Goal: Task Accomplishment & Management: Use online tool/utility

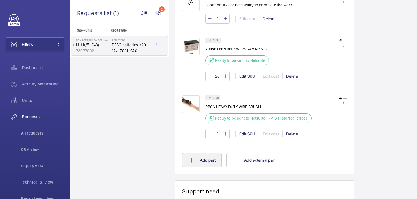
scroll to position [389, 0]
click at [197, 161] on button "Add part" at bounding box center [202, 159] width 40 height 14
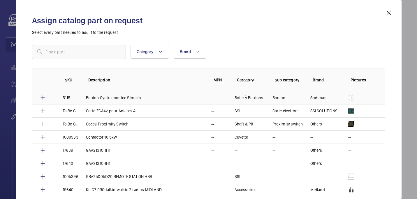
drag, startPoint x: 388, startPoint y: 15, endPoint x: 250, endPoint y: 92, distance: 157.9
click at [388, 15] on mat-icon at bounding box center [388, 12] width 7 height 7
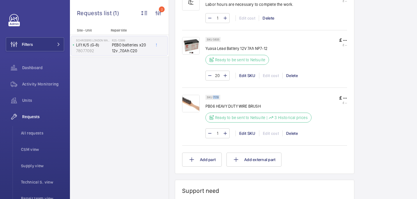
drag, startPoint x: 212, startPoint y: 98, endPoint x: 222, endPoint y: 98, distance: 9.9
click at [223, 98] on wm-front-pills "SKU 7178" at bounding box center [214, 97] width 18 height 5
copy p "7178"
click at [190, 92] on div "SKU 7178 PB06 HEAVY DUTY WIRE BRUSH Ready to be sent to Netsuite | 3 Historical…" at bounding box center [264, 115] width 165 height 57
click at [191, 101] on img at bounding box center [190, 103] width 17 height 17
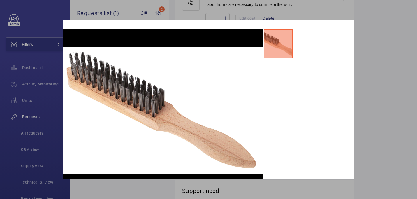
scroll to position [19, 0]
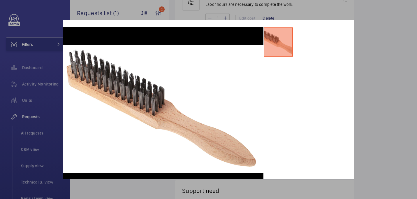
click at [386, 71] on div at bounding box center [208, 99] width 417 height 199
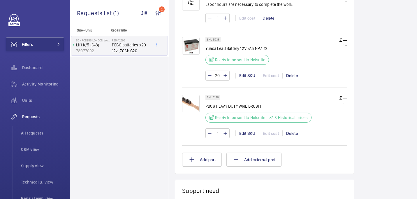
scroll to position [381, 0]
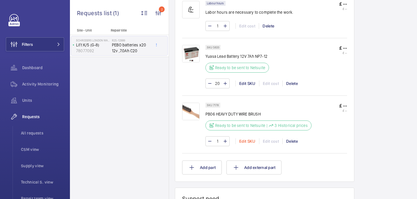
click at [245, 141] on div "Edit SKU" at bounding box center [247, 141] width 24 height 6
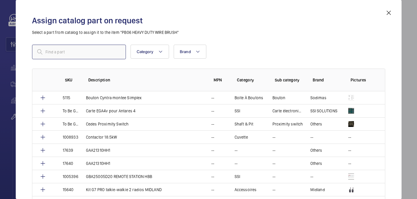
click at [82, 49] on input "text" at bounding box center [79, 52] width 94 height 15
paste input "7178"
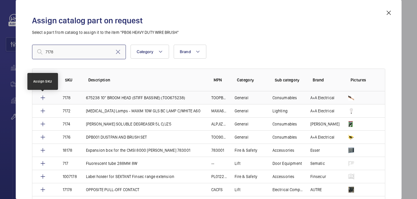
type input "7178"
click at [42, 98] on mat-icon at bounding box center [42, 97] width 7 height 7
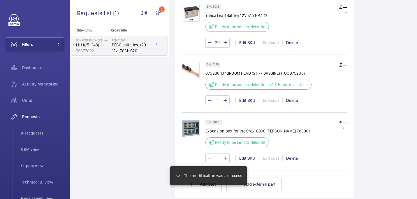
click at [249, 165] on mat-snack-bar-container "The modification was a success" at bounding box center [209, 175] width 100 height 42
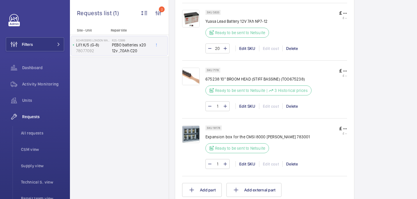
scroll to position [410, 0]
click at [245, 164] on div "Edit SKU" at bounding box center [247, 164] width 24 height 6
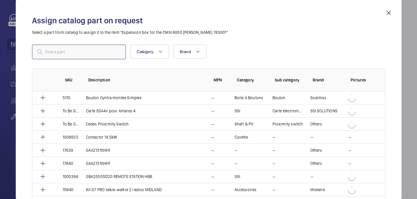
click at [101, 54] on input "text" at bounding box center [79, 52] width 94 height 15
type input "broom"
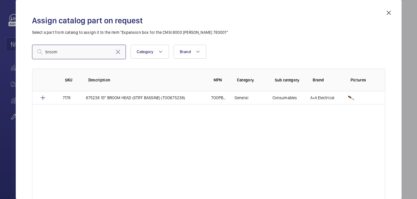
click at [81, 51] on input "broom" at bounding box center [79, 52] width 94 height 15
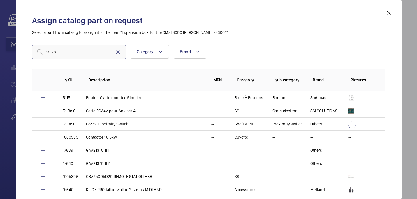
type input "brush"
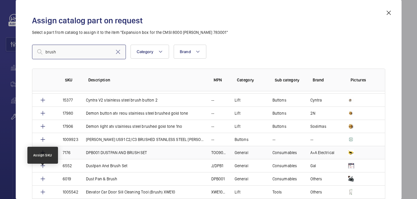
scroll to position [354, 0]
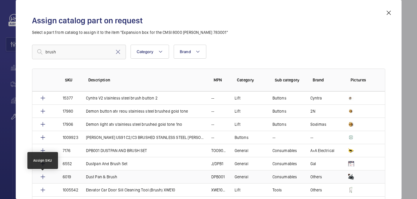
click at [42, 176] on mat-icon at bounding box center [42, 176] width 7 height 7
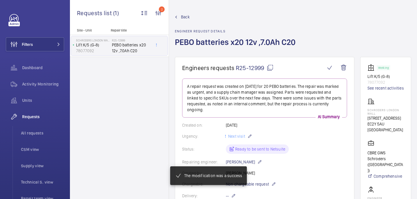
scroll to position [497, 0]
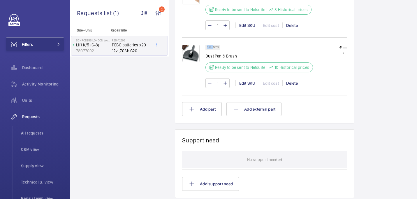
drag, startPoint x: 224, startPoint y: 46, endPoint x: 215, endPoint y: 47, distance: 9.4
click at [221, 46] on wm-front-pills "SKU 6019" at bounding box center [214, 47] width 18 height 5
click at [241, 45] on div "SKU 6019 Dust Pan & Brush Ready to be sent to Netsuite | 10 Historical prices £…" at bounding box center [264, 65] width 165 height 57
drag, startPoint x: 212, startPoint y: 48, endPoint x: 219, endPoint y: 48, distance: 7.0
click at [219, 48] on div "SKU 6019" at bounding box center [212, 47] width 15 height 5
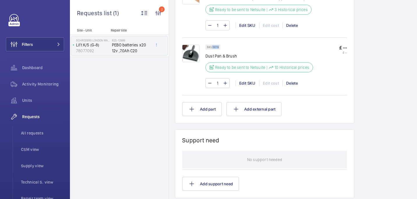
copy p "6019"
click at [243, 85] on div "Edit SKU" at bounding box center [247, 83] width 24 height 6
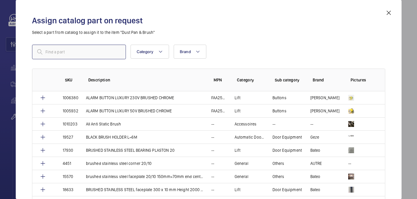
click at [78, 56] on input "text" at bounding box center [79, 52] width 94 height 15
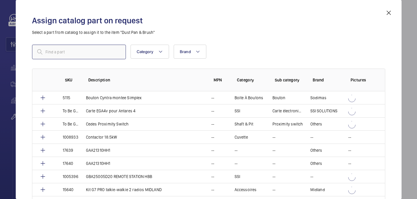
paste input "6019"
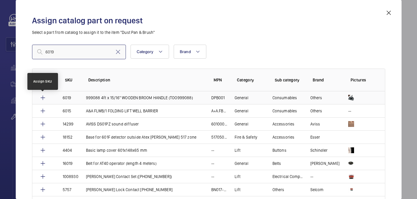
type input "6019"
click at [41, 97] on mat-icon at bounding box center [42, 97] width 7 height 7
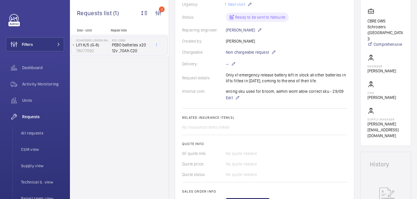
scroll to position [131, 0]
click at [233, 65] on mat-icon at bounding box center [233, 64] width 5 height 7
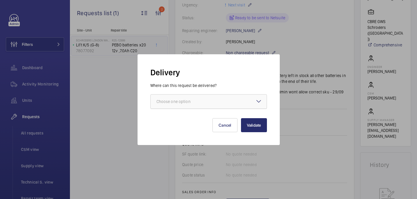
click at [225, 103] on div at bounding box center [209, 101] width 116 height 14
click at [224, 100] on div at bounding box center [209, 101] width 116 height 14
click at [239, 103] on div at bounding box center [209, 101] width 116 height 14
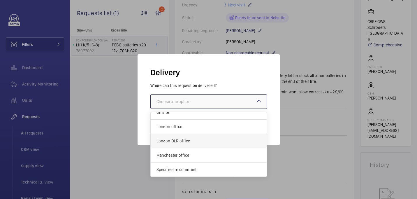
scroll to position [0, 0]
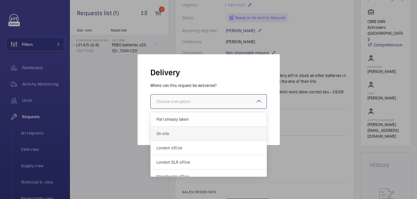
click at [177, 136] on span "On site" at bounding box center [208, 134] width 104 height 6
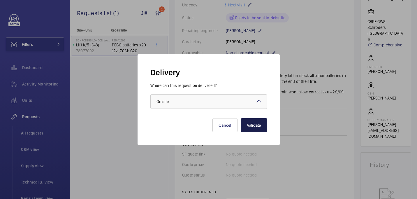
click at [256, 124] on button "Validate" at bounding box center [254, 125] width 26 height 14
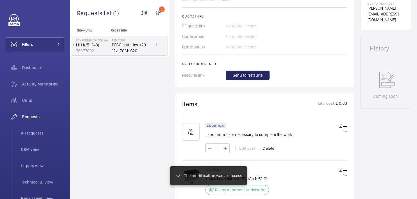
scroll to position [253, 0]
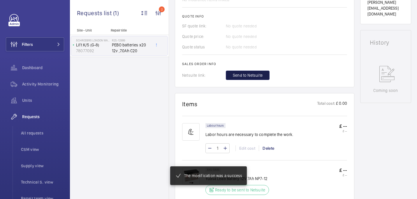
click at [234, 76] on span "Send to Netsuite" at bounding box center [248, 75] width 30 height 6
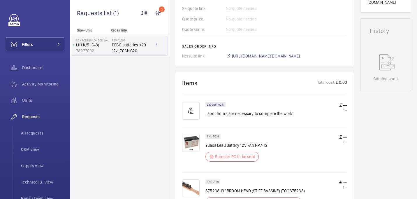
scroll to position [271, 0]
click at [242, 56] on span "https://6461500.app.netsuite.com/app/accounting/transactions/salesord.nl?id=304…" at bounding box center [266, 56] width 68 height 6
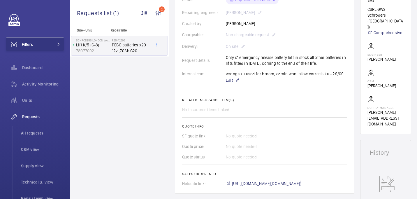
scroll to position [0, 0]
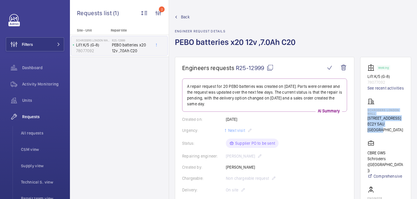
drag, startPoint x: 371, startPoint y: 115, endPoint x: 396, endPoint y: 145, distance: 39.0
click at [396, 145] on wm-front-card-body "Working Lift K/5 (G-8) 78077092 See recent activities Schroders London Wall 1 L…" at bounding box center [385, 167] width 36 height 206
copy div "Schroders London Wall 1 London Wall Place EC2Y 5AU LONDON"
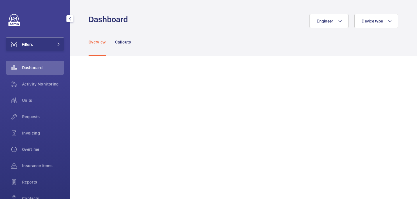
scroll to position [51, 0]
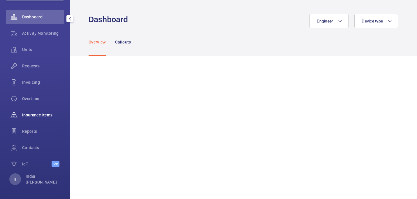
click at [34, 116] on span "Insurance items" at bounding box center [43, 115] width 42 height 6
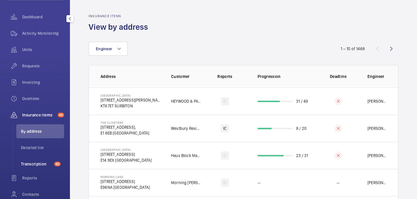
click at [41, 167] on li "Transcription 45" at bounding box center [40, 164] width 48 height 14
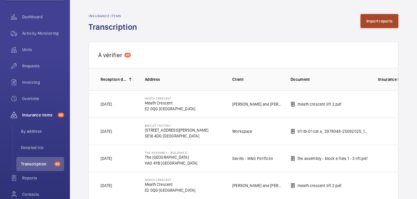
click at [372, 25] on button "Import reports" at bounding box center [379, 21] width 38 height 14
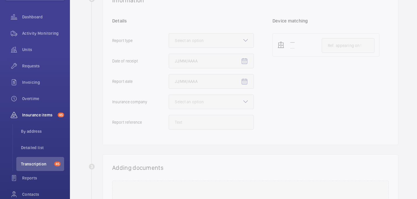
scroll to position [119, 0]
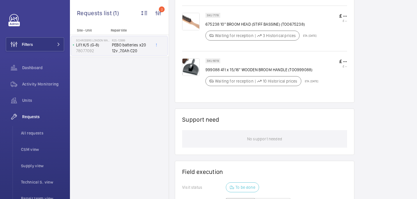
scroll to position [428, 0]
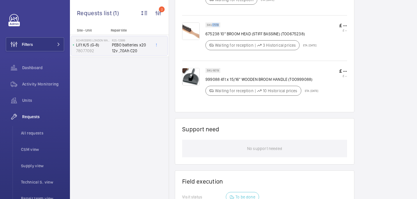
drag, startPoint x: 212, startPoint y: 26, endPoint x: 221, endPoint y: 26, distance: 8.7
click at [221, 26] on wm-front-pills "SKU 7178" at bounding box center [214, 24] width 18 height 5
copy p "7178"
click at [218, 26] on p "SKU 7178" at bounding box center [213, 25] width 12 height 2
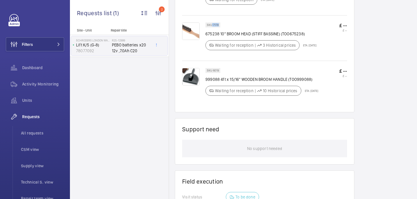
drag, startPoint x: 212, startPoint y: 27, endPoint x: 219, endPoint y: 27, distance: 7.3
click at [219, 27] on div "SKU 7178" at bounding box center [212, 24] width 15 height 5
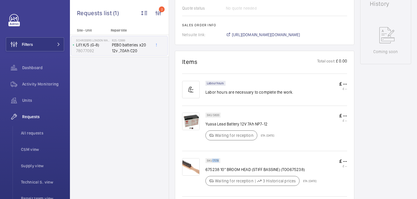
scroll to position [0, 0]
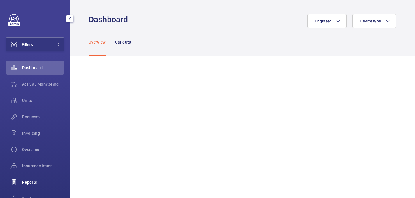
scroll to position [52, 0]
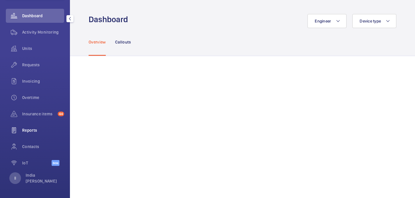
drag, startPoint x: 44, startPoint y: 112, endPoint x: 44, endPoint y: 123, distance: 10.5
click at [44, 112] on span "Insurance items" at bounding box center [38, 114] width 33 height 6
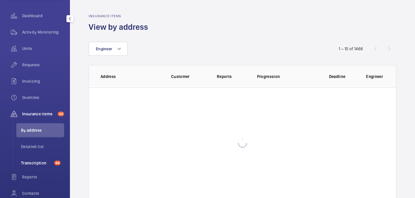
click at [31, 159] on li "Transcription 44" at bounding box center [40, 163] width 48 height 14
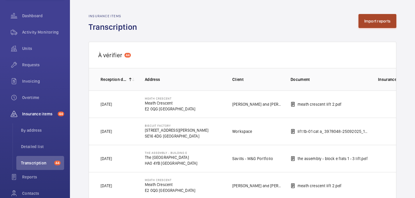
click at [382, 14] on button "Import reports" at bounding box center [377, 21] width 38 height 14
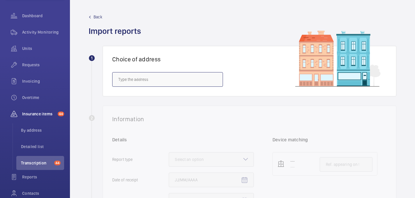
click at [146, 80] on input "text" at bounding box center [167, 79] width 111 height 15
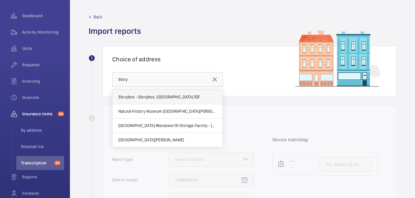
click at [150, 97] on span "Storybox - Storybox, LONDON SW8 1DF" at bounding box center [159, 97] width 82 height 6
type input "Storybox - Storybox, LONDON SW8 1DF"
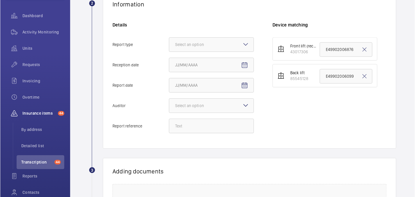
scroll to position [128, 0]
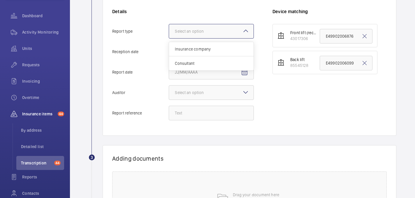
click at [208, 26] on div at bounding box center [211, 31] width 85 height 14
click at [169, 26] on input "Report type Select an option Insurance company Consultant" at bounding box center [169, 31] width 0 height 14
click at [195, 49] on span "Insurance company" at bounding box center [211, 49] width 73 height 6
click at [169, 38] on input "Report type Select an option Insurance company Consultant" at bounding box center [169, 31] width 0 height 14
click at [243, 51] on mat-icon "Open calendar" at bounding box center [244, 51] width 7 height 7
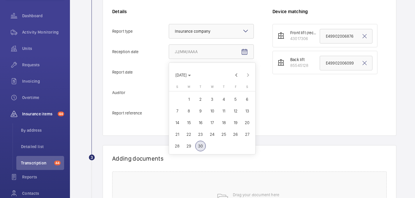
click at [201, 146] on span "30" at bounding box center [200, 145] width 10 height 10
type input "9/30/2025"
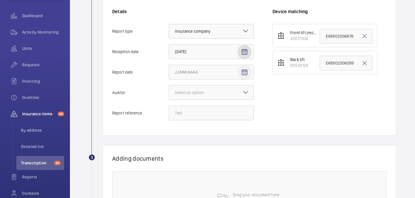
click at [242, 73] on mat-icon "Open calendar" at bounding box center [244, 72] width 7 height 7
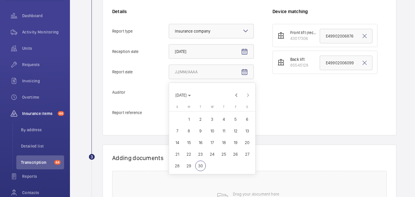
click at [191, 117] on span "1" at bounding box center [189, 119] width 10 height 10
type input "9/1/2025"
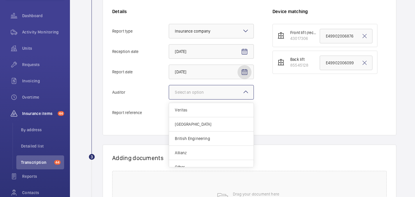
click at [226, 94] on div at bounding box center [211, 92] width 85 height 14
click at [169, 94] on input "Auditor Select an option Veritas Zurich British Engineering Allianz Other" at bounding box center [169, 92] width 0 height 14
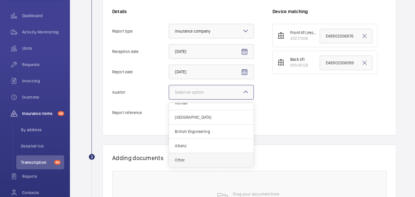
click at [196, 164] on div "Other" at bounding box center [211, 160] width 85 height 14
click at [169, 99] on input "Auditor Select an option Veritas Zurich British Engineering Allianz Other" at bounding box center [169, 92] width 0 height 14
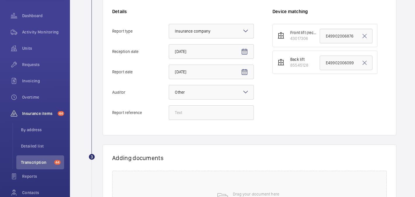
click at [196, 121] on div "Details Report type Select an option × Insurance company × Reception date 9/30/…" at bounding box center [192, 66] width 160 height 117
click at [194, 110] on input "Report reference" at bounding box center [211, 112] width 85 height 15
paste input "Passenger Lift"
click at [216, 112] on input "VT Audit report Storybox Passenger Lift" at bounding box center [211, 112] width 85 height 15
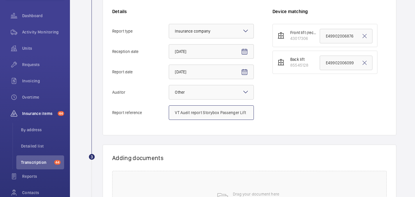
click at [216, 112] on input "VT Audit report Storybox Passenger Lift" at bounding box center [211, 112] width 85 height 15
type input "VT Audit report Storybox Passenger Lift"
click at [335, 36] on input "E49902006876" at bounding box center [346, 36] width 53 height 15
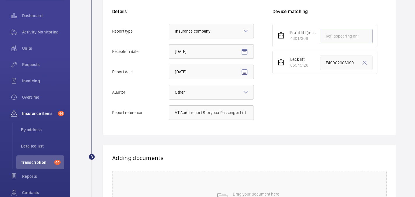
paste input "VT Audit report Storybox Passenger Lift"
click at [334, 38] on input "VT Audit report Storybox Passenger Lift" at bounding box center [346, 36] width 53 height 15
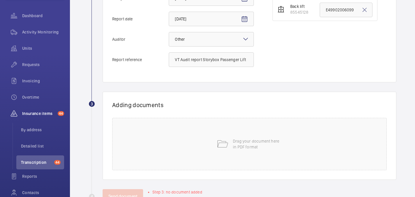
scroll to position [201, 0]
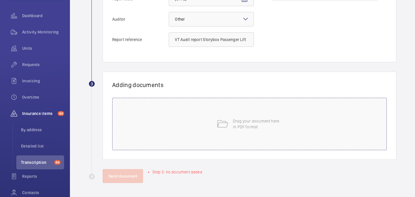
type input "VT Audit report Storybox-Passenger Lift"
click at [226, 116] on div "Drag your document here in PDF format" at bounding box center [249, 124] width 275 height 52
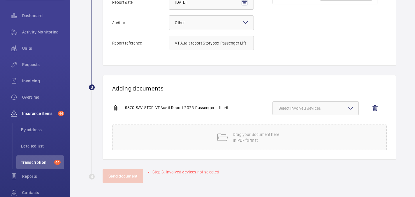
click at [351, 111] on mat-icon at bounding box center [350, 108] width 7 height 7
click at [311, 124] on span "43017306" at bounding box center [316, 127] width 56 height 6
click at [287, 124] on input "43017306" at bounding box center [281, 127] width 12 height 12
checkbox input "true"
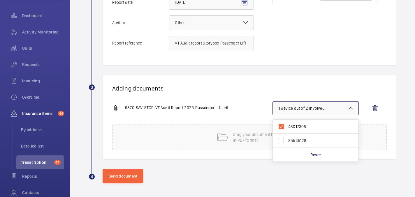
click at [230, 101] on div "9870-SAV-STOR-VT Audit Report 2025-Passenger Lift.pdf 1 device out of 2 involve…" at bounding box center [247, 112] width 270 height 23
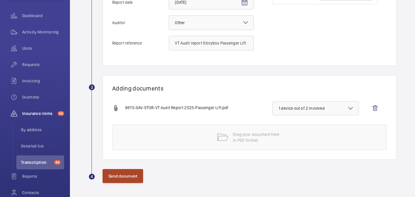
click at [129, 179] on button "Send document" at bounding box center [123, 176] width 41 height 14
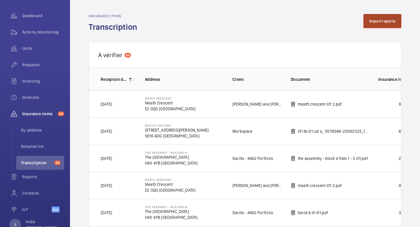
click at [389, 21] on button "Import reports" at bounding box center [382, 21] width 38 height 14
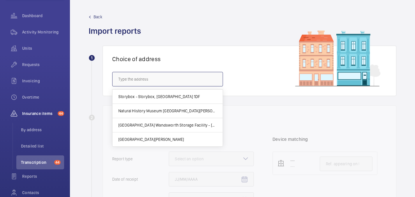
click at [149, 81] on input "text" at bounding box center [167, 79] width 111 height 15
click at [163, 95] on span "Storybox - Storybox, LONDON SW8 1DF" at bounding box center [159, 97] width 82 height 6
type input "Storybox - Storybox, LONDON SW8 1DF"
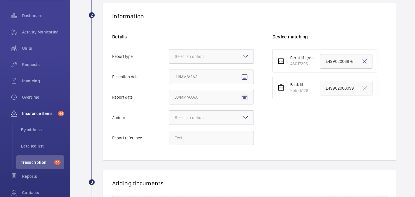
scroll to position [122, 0]
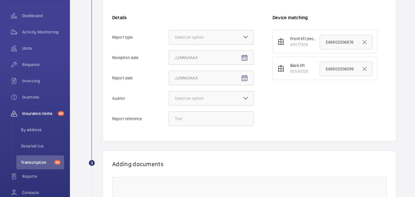
click at [195, 43] on div at bounding box center [211, 37] width 85 height 14
click at [169, 43] on input "Report type Select an option" at bounding box center [169, 37] width 0 height 14
click at [191, 57] on span "Insurance company" at bounding box center [211, 55] width 73 height 6
click at [169, 44] on input "Report type Select an option Insurance company Consultant" at bounding box center [169, 37] width 0 height 14
click at [226, 58] on input "Reception date" at bounding box center [211, 57] width 85 height 15
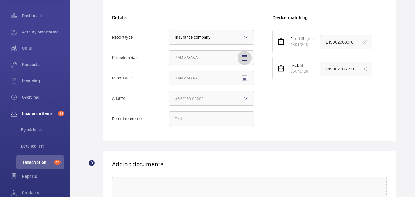
click at [241, 58] on mat-icon "Open calendar" at bounding box center [244, 57] width 7 height 7
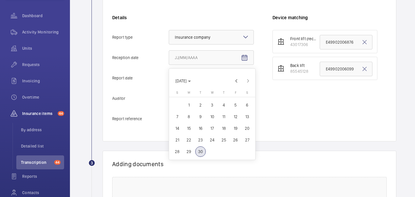
click at [202, 147] on span "30" at bounding box center [200, 152] width 10 height 10
type input "9/30/2025"
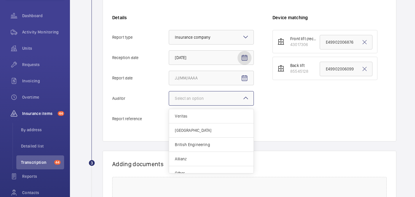
click at [235, 97] on div at bounding box center [211, 99] width 85 height 14
click at [169, 97] on input "Auditor Select an option Veritas Zurich British Engineering Allianz Other" at bounding box center [169, 99] width 0 height 14
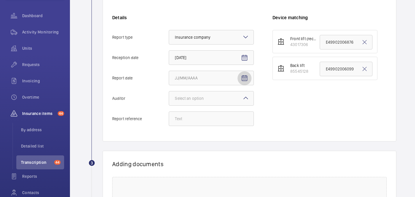
click at [248, 77] on mat-icon "Open calendar" at bounding box center [244, 78] width 7 height 7
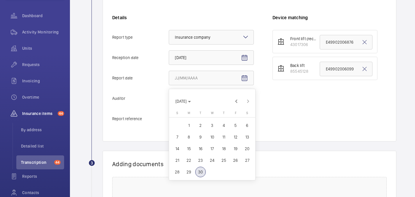
click at [192, 121] on button "1" at bounding box center [189, 126] width 12 height 12
type input "9/1/2025"
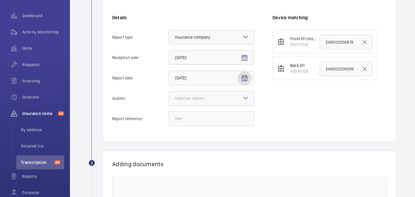
click at [259, 102] on div "Details Report type Select an option × Insurance company × Reception date 9/30/…" at bounding box center [192, 73] width 160 height 117
click at [246, 102] on div "Select an option" at bounding box center [211, 98] width 85 height 15
click at [169, 102] on input "Auditor Select an option" at bounding box center [169, 99] width 0 height 14
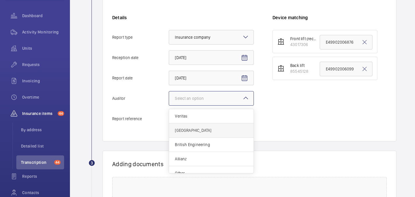
scroll to position [7, 0]
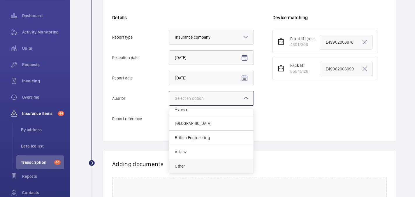
click at [187, 162] on div "Other" at bounding box center [211, 166] width 85 height 14
click at [169, 105] on input "Auditor Select an option Veritas Zurich British Engineering Allianz Other" at bounding box center [169, 99] width 0 height 14
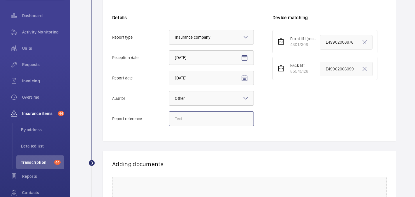
click at [186, 119] on input "Report reference" at bounding box center [211, 119] width 85 height 15
paste input "Goods Lift"
click at [203, 120] on input "VT Audit Report- StoryBox - Goods Lift" at bounding box center [211, 119] width 85 height 15
click at [223, 121] on input "VT Audit Report - StoryBox - Goods Lift" at bounding box center [211, 119] width 85 height 15
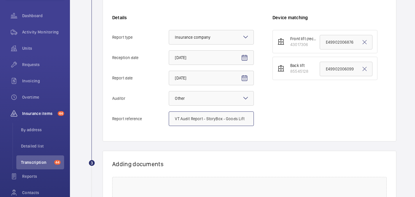
click at [223, 121] on input "VT Audit Report - StoryBox - Goods Lift" at bounding box center [211, 119] width 85 height 15
type input "VT Audit Report - StoryBox - Goods Lift"
click at [331, 72] on input "E49902006099" at bounding box center [346, 69] width 53 height 15
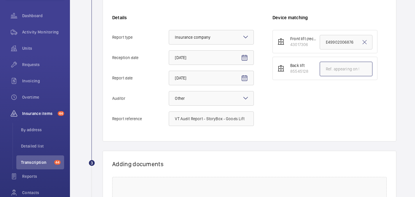
paste input "VT Audit Report - StoryBox - Goods Lift"
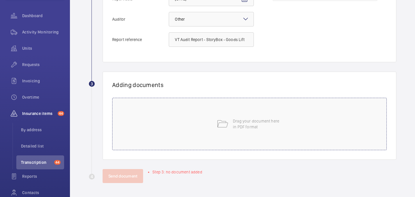
type input "VT Audit Report - StoryBox - Goods Lift"
click at [219, 131] on div "Drag your document here in PDF format" at bounding box center [249, 124] width 275 height 52
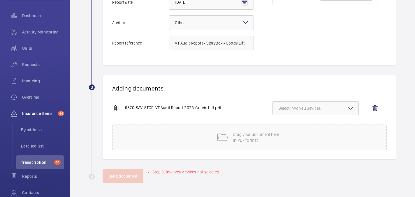
click at [342, 104] on button "Select involved devices" at bounding box center [315, 108] width 86 height 14
click at [308, 142] on span "85545128" at bounding box center [316, 141] width 56 height 6
click at [287, 142] on input "85545128" at bounding box center [281, 141] width 12 height 12
checkbox input "true"
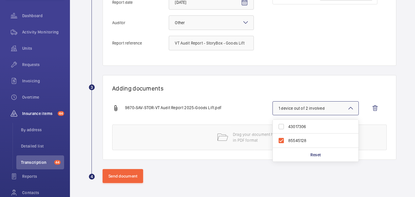
click at [228, 86] on h1 "Adding documents" at bounding box center [249, 88] width 275 height 7
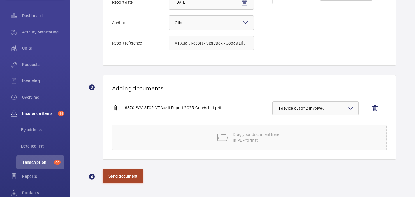
click at [122, 182] on button "Send document" at bounding box center [123, 176] width 41 height 14
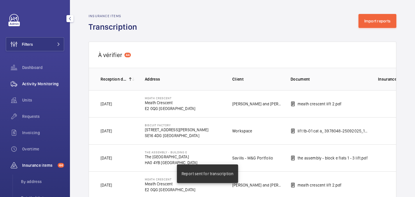
click at [43, 83] on span "Activity Monitoring" at bounding box center [43, 84] width 42 height 6
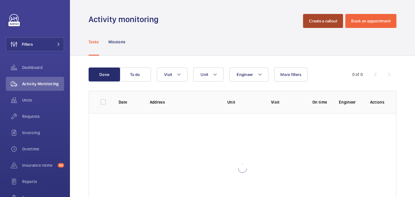
click at [319, 20] on button "Create a callout" at bounding box center [323, 21] width 40 height 14
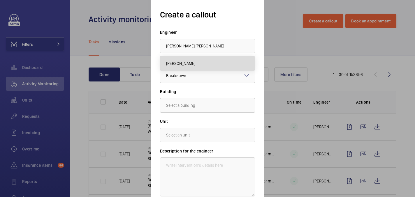
click at [202, 65] on mat-option "Dan Jennings" at bounding box center [207, 64] width 94 height 14
type input "Dan Jennings"
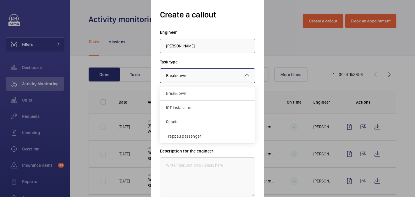
click at [202, 76] on div at bounding box center [207, 76] width 94 height 14
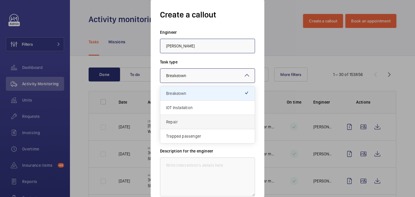
click at [189, 127] on div "Repair" at bounding box center [207, 122] width 94 height 14
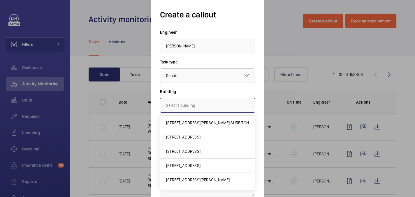
click at [200, 102] on input "text" at bounding box center [207, 105] width 95 height 15
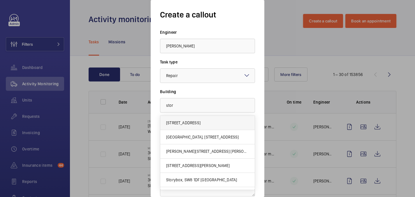
click at [175, 122] on span "23 Astoria House, NW9 5PW LONDON" at bounding box center [183, 123] width 34 height 6
type input "23 Astoria House, NW9 5PW LONDON"
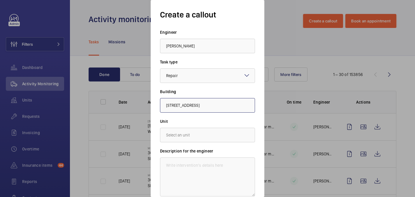
click at [194, 105] on input "23 Astoria House, NW9 5PW LONDON" at bounding box center [207, 105] width 95 height 15
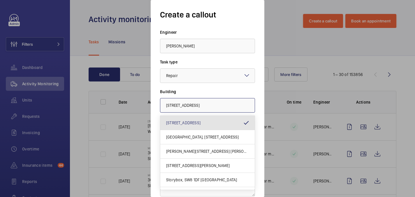
click at [194, 105] on input "23 Astoria House, NW9 5PW LONDON" at bounding box center [207, 105] width 95 height 15
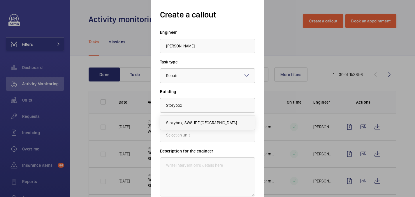
click at [199, 125] on span "Storybox, SW8 1DF LONDON" at bounding box center [201, 123] width 71 height 6
type input "Storybox, SW8 1DF LONDON"
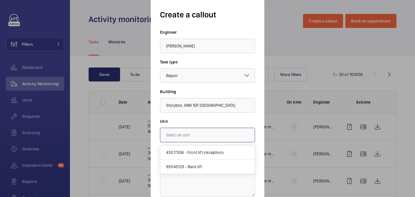
click at [199, 130] on input "text" at bounding box center [207, 135] width 95 height 15
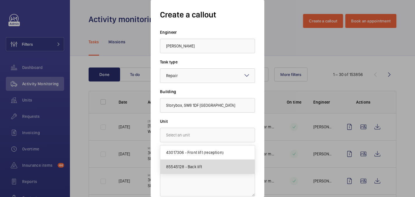
click at [198, 166] on span "85545128 - Back lift" at bounding box center [184, 167] width 36 height 6
type input "85545128 - Back lift"
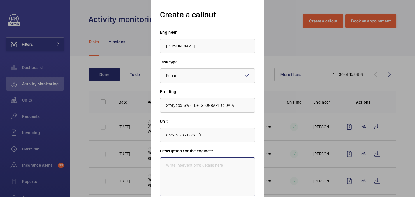
click at [201, 161] on textarea at bounding box center [207, 177] width 95 height 39
paste textarea "The lift car alarm / emergency communication unit is defective. Lift contractor…"
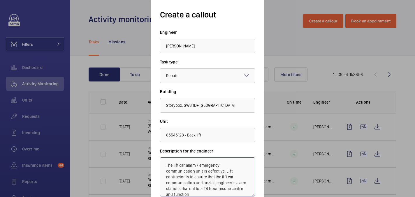
scroll to position [6, 0]
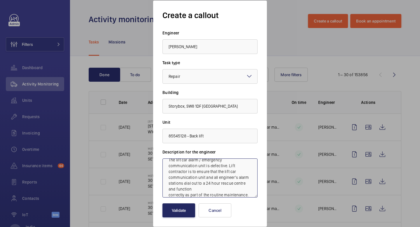
type textarea "The lift car alarm / emergency communication unit is defective. Lift contractor…"
click at [179, 197] on button "Validate" at bounding box center [178, 210] width 33 height 14
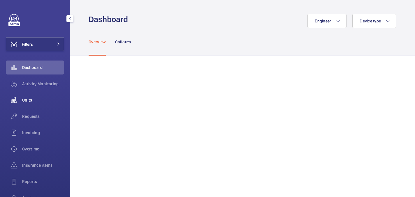
click at [36, 103] on div "Units" at bounding box center [35, 100] width 58 height 14
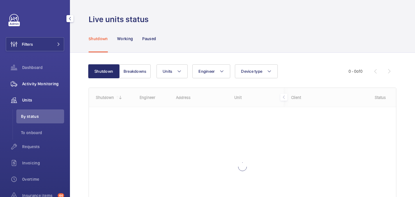
click at [42, 87] on div "Activity Monitoring" at bounding box center [35, 84] width 58 height 14
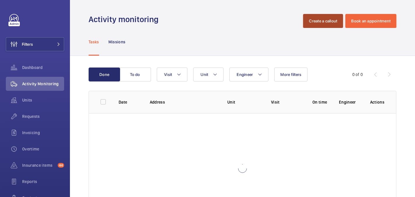
click at [309, 21] on button "Create a callout" at bounding box center [323, 21] width 40 height 14
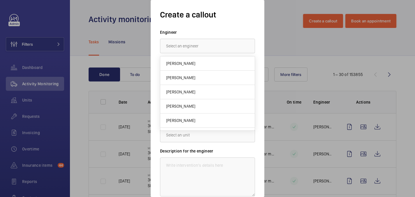
click at [99, 28] on div at bounding box center [207, 98] width 415 height 197
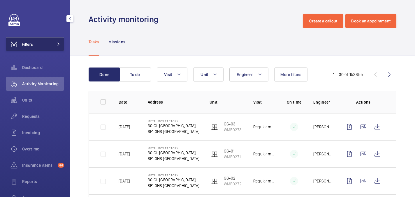
click at [28, 43] on span "Filters" at bounding box center [27, 44] width 11 height 6
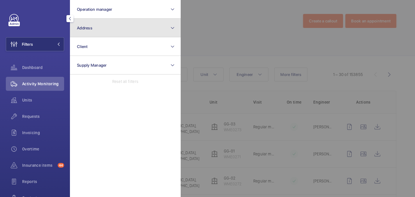
click at [121, 33] on button "Address" at bounding box center [125, 28] width 111 height 19
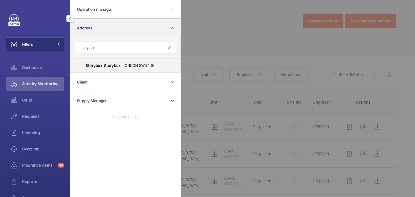
type input "storybox"
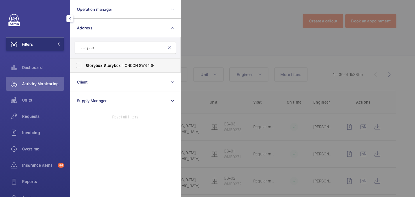
click at [110, 67] on span "Storybox" at bounding box center [112, 65] width 17 height 5
click at [85, 67] on input "Storybox - Storybox , LONDON SW8 1DF" at bounding box center [79, 66] width 12 height 12
checkbox input "true"
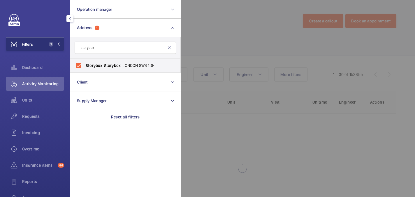
click at [205, 37] on div at bounding box center [388, 98] width 415 height 197
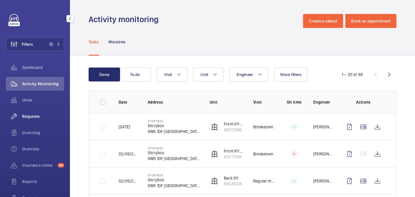
click at [35, 116] on span "Requests" at bounding box center [43, 117] width 42 height 6
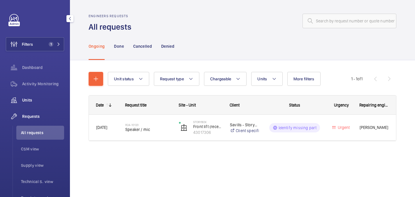
click at [40, 99] on span "Units" at bounding box center [43, 100] width 42 height 6
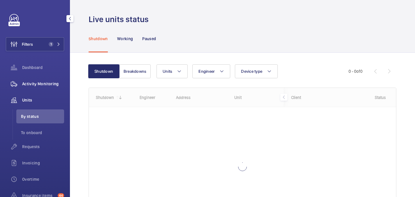
click at [37, 85] on span "Activity Monitoring" at bounding box center [43, 84] width 42 height 6
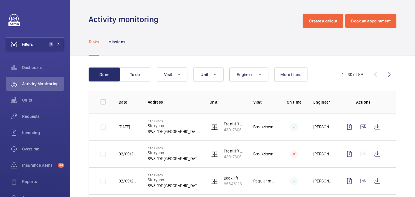
click at [311, 10] on wm-front-admin-header "Activity monitoring Create a callout Book an appointment" at bounding box center [242, 14] width 345 height 28
click at [312, 15] on button "Create a callout" at bounding box center [323, 21] width 40 height 14
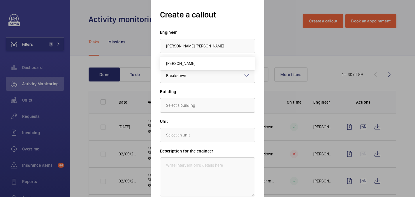
drag, startPoint x: 203, startPoint y: 61, endPoint x: 203, endPoint y: 69, distance: 7.3
click at [203, 61] on mat-option "Dan Jennings" at bounding box center [207, 64] width 94 height 14
type input "Dan Jennings"
click at [203, 74] on div at bounding box center [207, 76] width 94 height 14
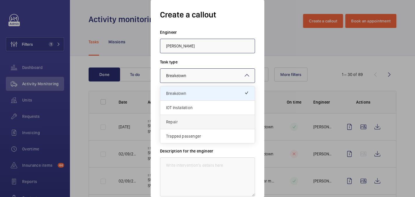
click at [205, 128] on div "Repair" at bounding box center [207, 122] width 94 height 14
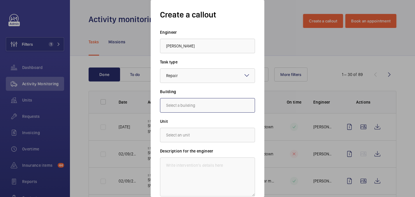
click at [208, 102] on input "text" at bounding box center [207, 105] width 95 height 15
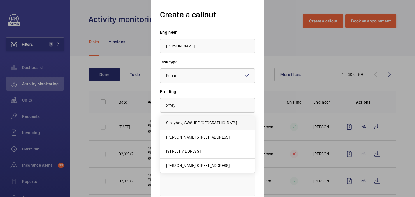
click at [193, 126] on mat-option "Storybox, SW8 1DF LONDON" at bounding box center [207, 123] width 94 height 14
type input "Storybox, SW8 1DF LONDON"
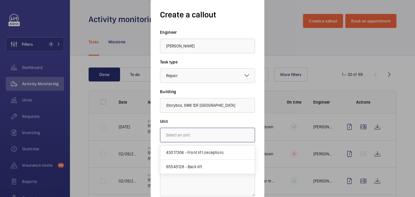
click at [190, 137] on input "text" at bounding box center [207, 135] width 95 height 15
click at [196, 152] on span "43017306 - Front lift (reception)" at bounding box center [194, 153] width 57 height 6
type input "43017306 - Front lift (reception)"
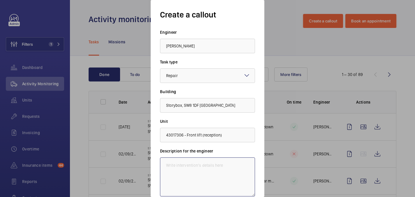
click at [187, 170] on textarea at bounding box center [207, 177] width 95 height 39
paste textarea "The lift car alarm / emergency communication unit is defective. Lift contractor…"
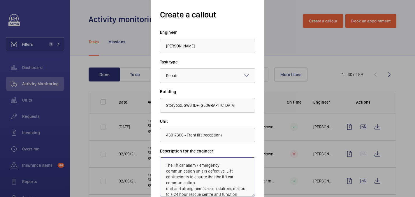
scroll to position [6, 0]
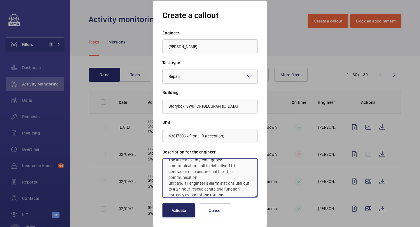
type textarea "The lift car alarm / emergency communication unit is defective. Lift contractor…"
click at [176, 197] on button "Validate" at bounding box center [178, 210] width 33 height 14
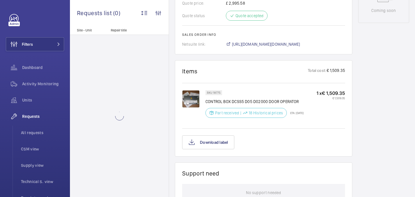
scroll to position [330, 0]
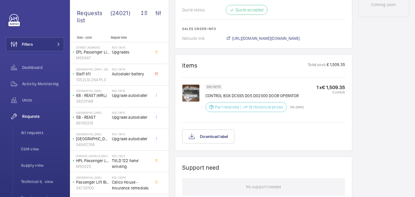
click at [192, 89] on img at bounding box center [190, 93] width 17 height 17
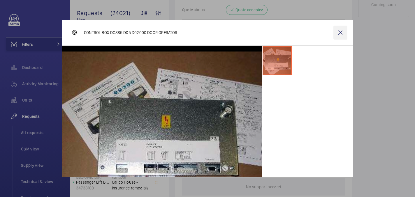
click at [339, 35] on wm-front-icon-button at bounding box center [340, 33] width 14 height 14
